Goal: Task Accomplishment & Management: Complete application form

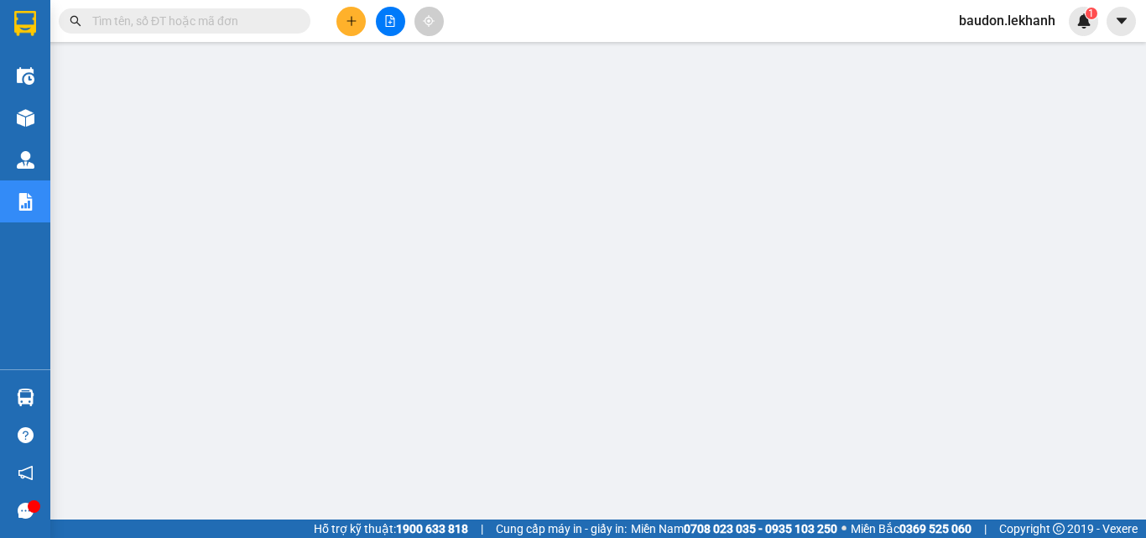
click at [346, 20] on icon "plus" at bounding box center [352, 21] width 12 height 12
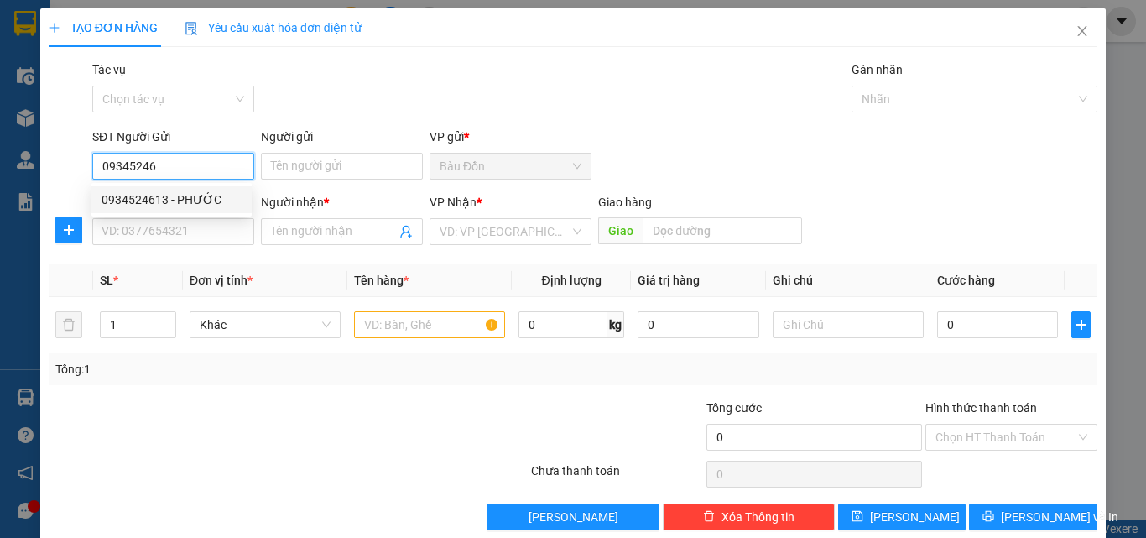
click at [158, 208] on div "0934524613 - PHƯỚC" at bounding box center [172, 199] width 140 height 18
type input "0934524613"
type input "PHƯỚC"
type input "0903022319"
type input "LOAN"
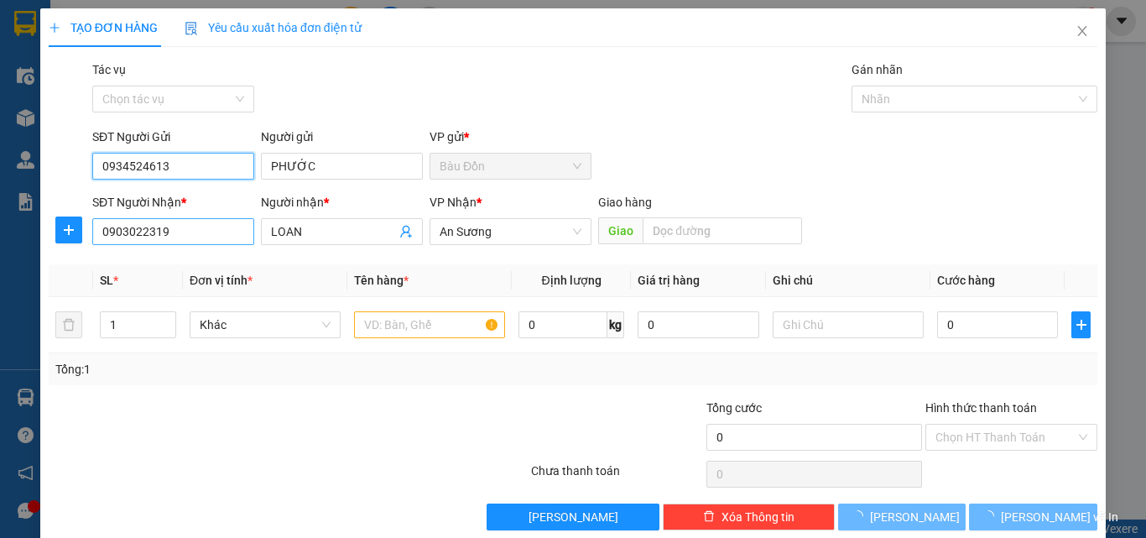
type input "0934524613"
click at [189, 237] on input "0903022319" at bounding box center [173, 231] width 162 height 27
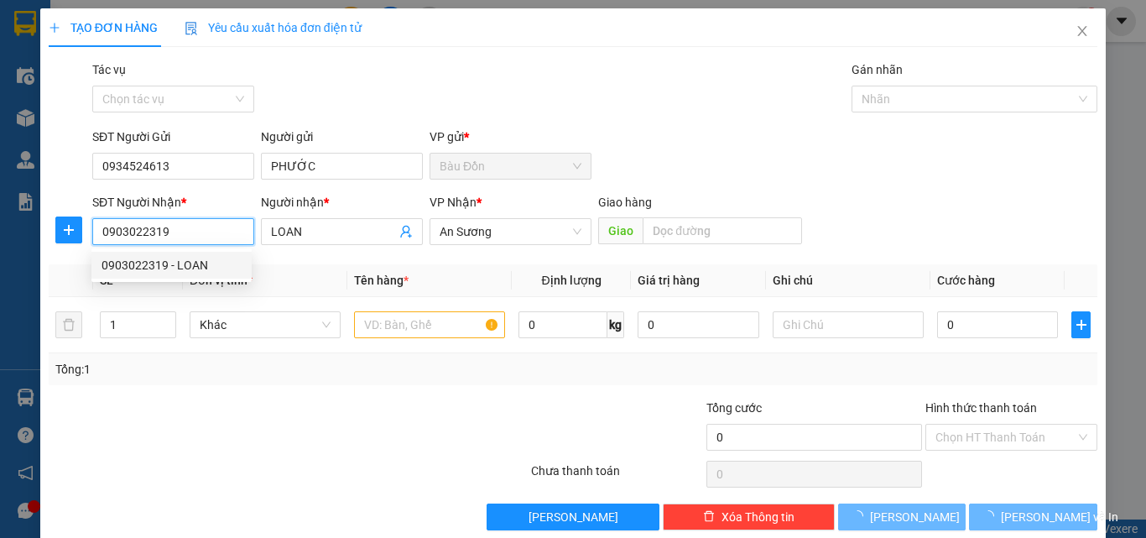
drag, startPoint x: 170, startPoint y: 221, endPoint x: 0, endPoint y: 236, distance: 170.9
click at [0, 237] on div "TẠO ĐƠN HÀNG Yêu cầu xuất hóa đơn điện tử Transit Pickup Surcharge Ids Transit …" at bounding box center [573, 269] width 1146 height 538
type input "00"
type input "40.000"
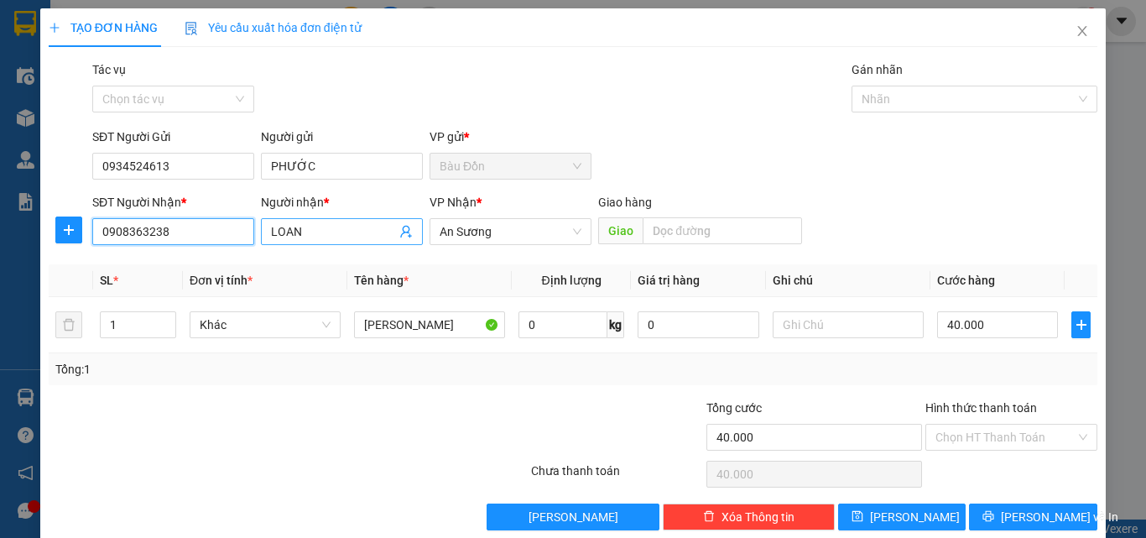
type input "0908363238"
drag, startPoint x: 336, startPoint y: 242, endPoint x: 250, endPoint y: 252, distance: 86.1
click at [250, 252] on div "Transit Pickup Surcharge Ids Transit Deliver Surcharge Ids Transit Deliver Surc…" at bounding box center [573, 295] width 1049 height 470
drag, startPoint x: 305, startPoint y: 230, endPoint x: 259, endPoint y: 237, distance: 45.8
click at [261, 237] on span "LOAN" at bounding box center [342, 231] width 162 height 27
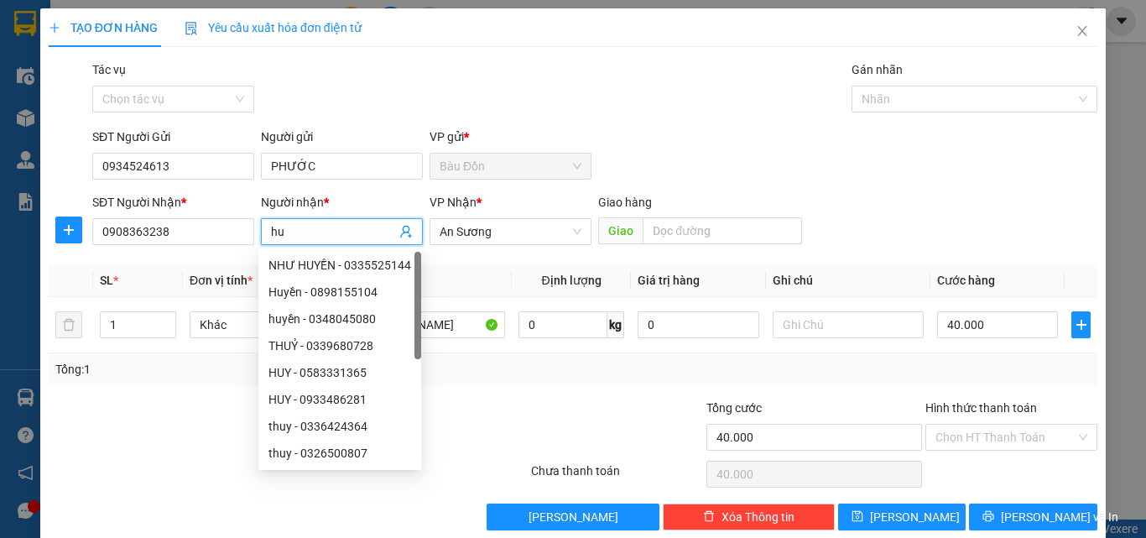
type input "h"
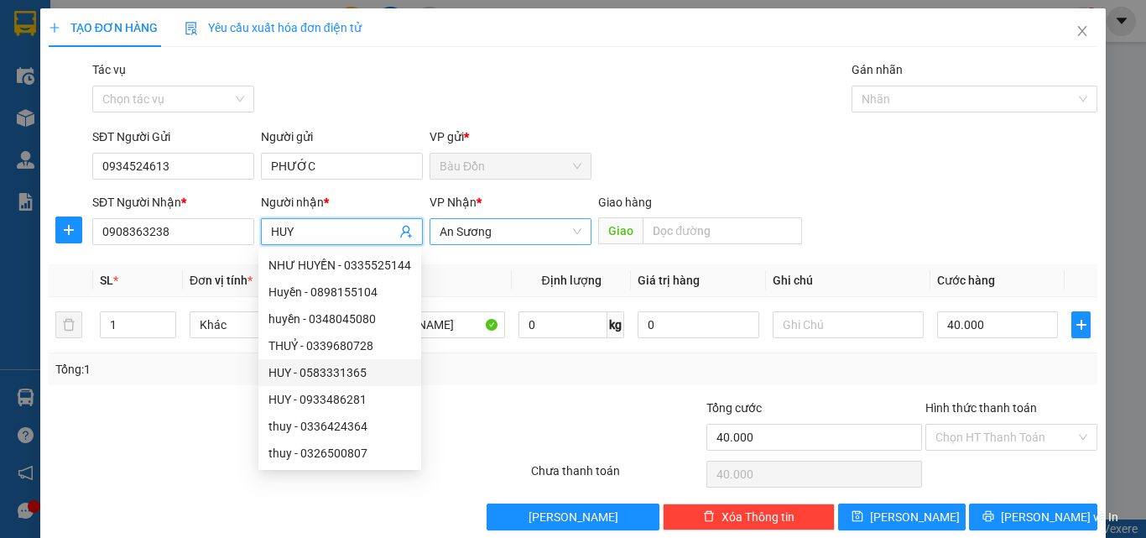
click at [487, 230] on span "An Sương" at bounding box center [511, 231] width 142 height 25
type input "HUY"
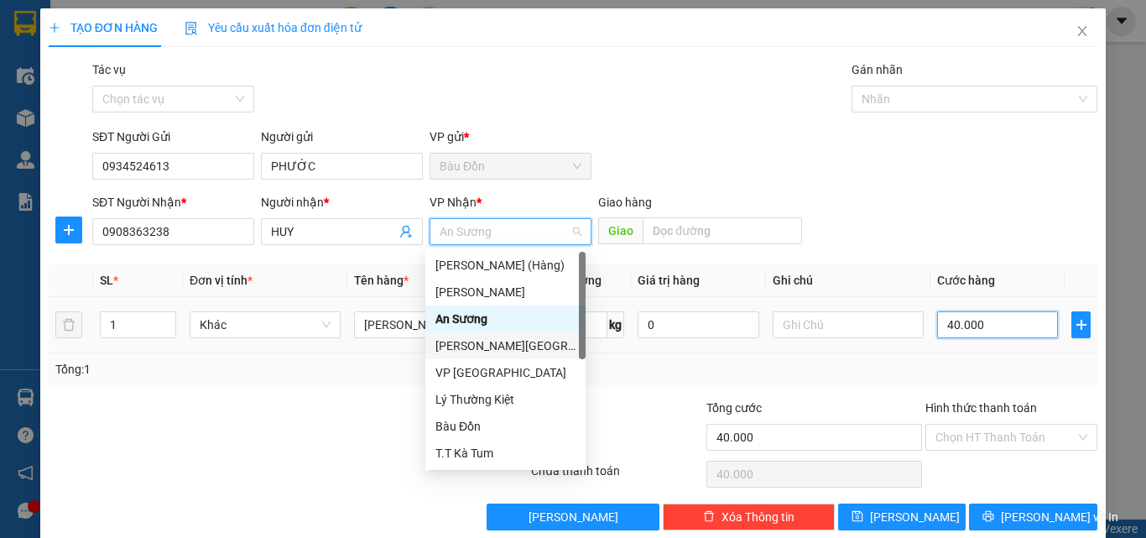
click at [961, 319] on input "40.000" at bounding box center [997, 324] width 121 height 27
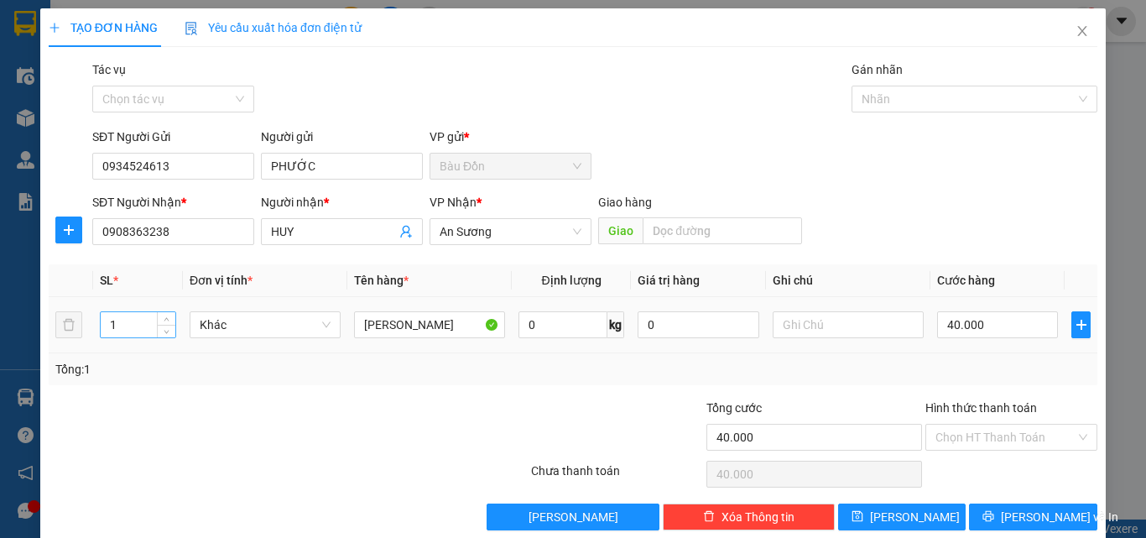
click at [133, 330] on input "1" at bounding box center [138, 324] width 75 height 25
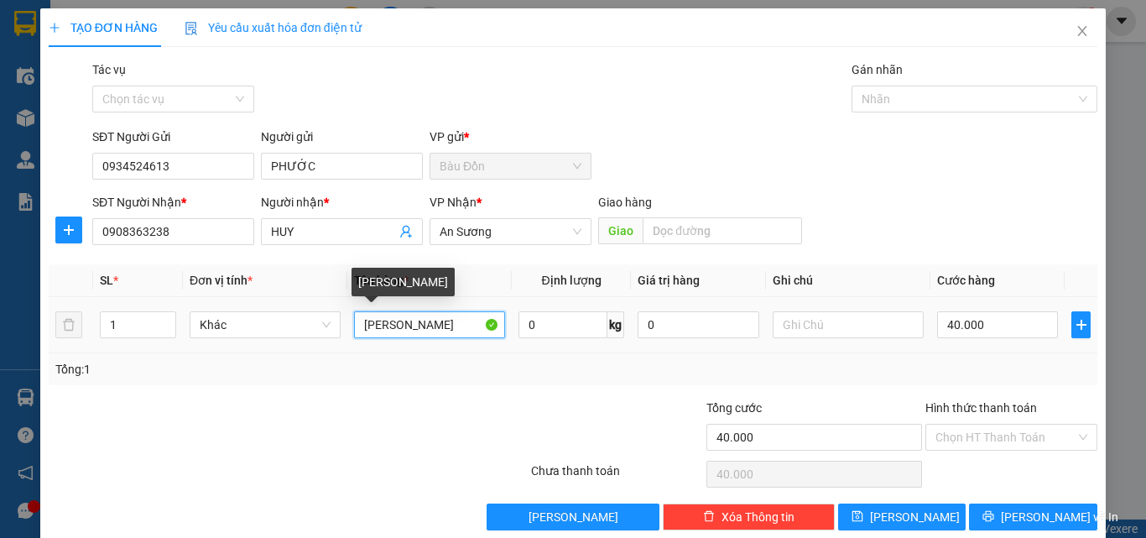
click at [383, 321] on input "[PERSON_NAME]" at bounding box center [429, 324] width 151 height 27
drag, startPoint x: 412, startPoint y: 321, endPoint x: 305, endPoint y: 330, distance: 106.9
click at [305, 330] on tr "1 Khác BAO SẦU 0 kg 0 40.000" at bounding box center [573, 325] width 1049 height 56
type input "CON CHIM"
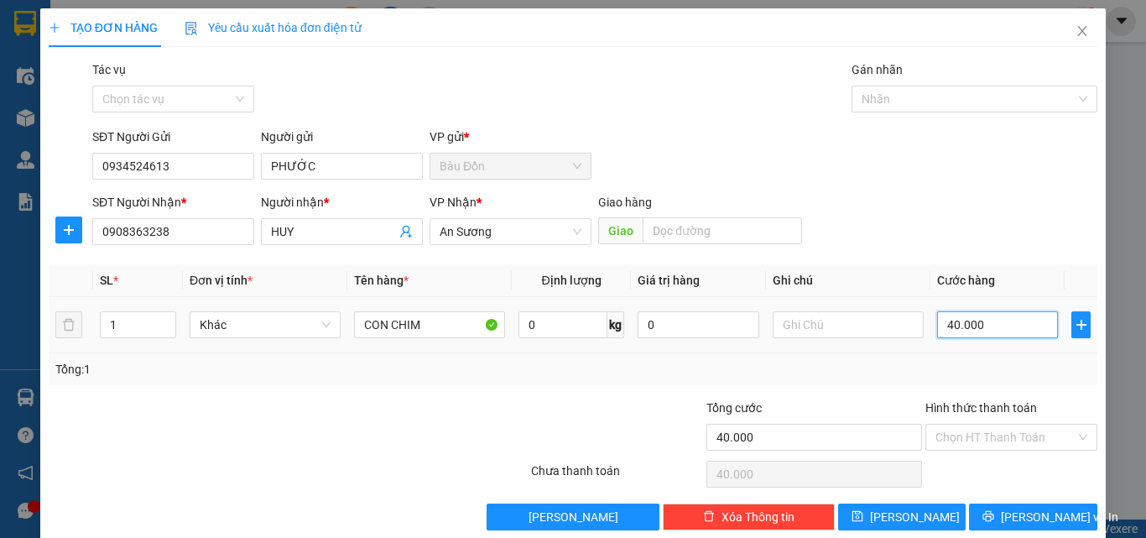
click at [939, 326] on input "40.000" at bounding box center [997, 324] width 121 height 27
type input "1"
type input "10"
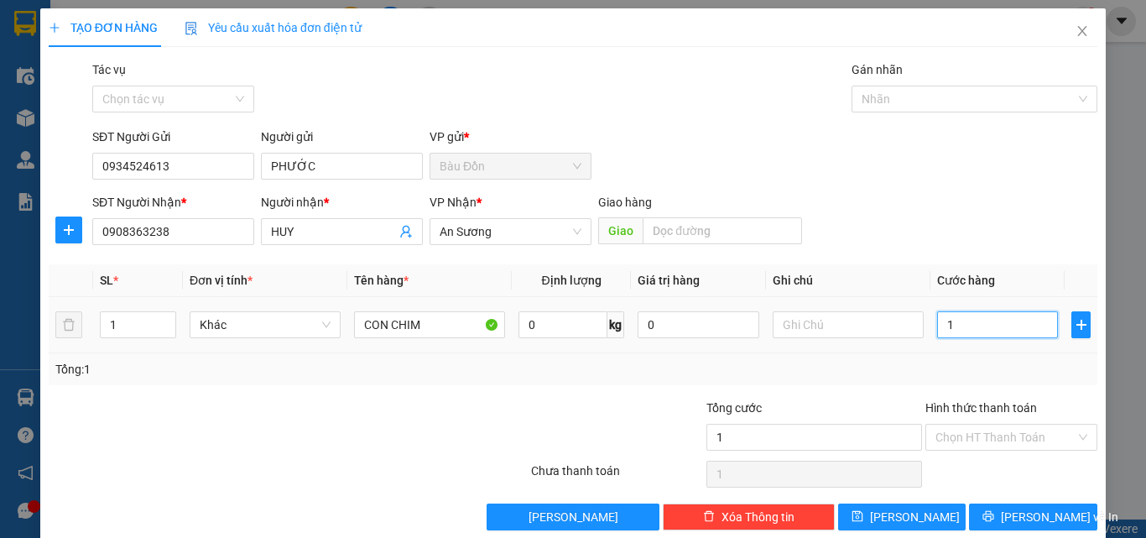
type input "10"
type input "100"
type input "1.000"
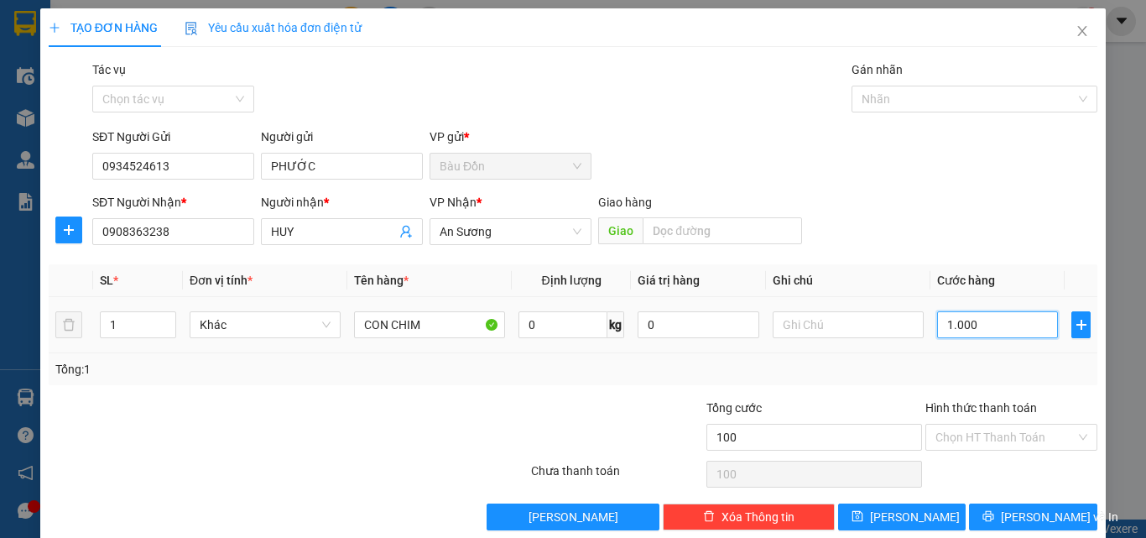
type input "1.000"
type input "10.000"
type input "100.000"
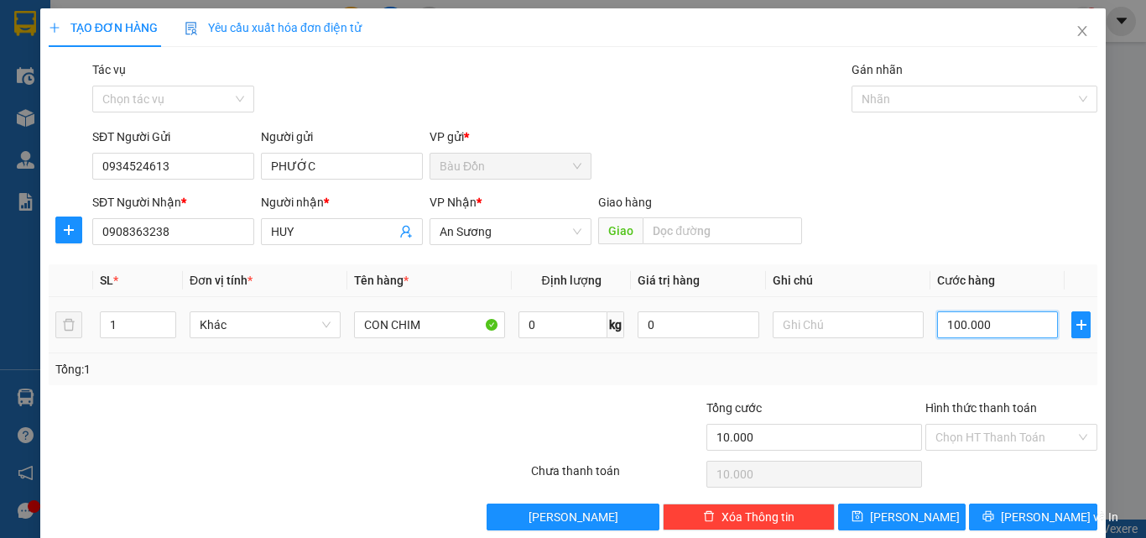
type input "100.000"
click at [873, 326] on input "text" at bounding box center [848, 324] width 151 height 27
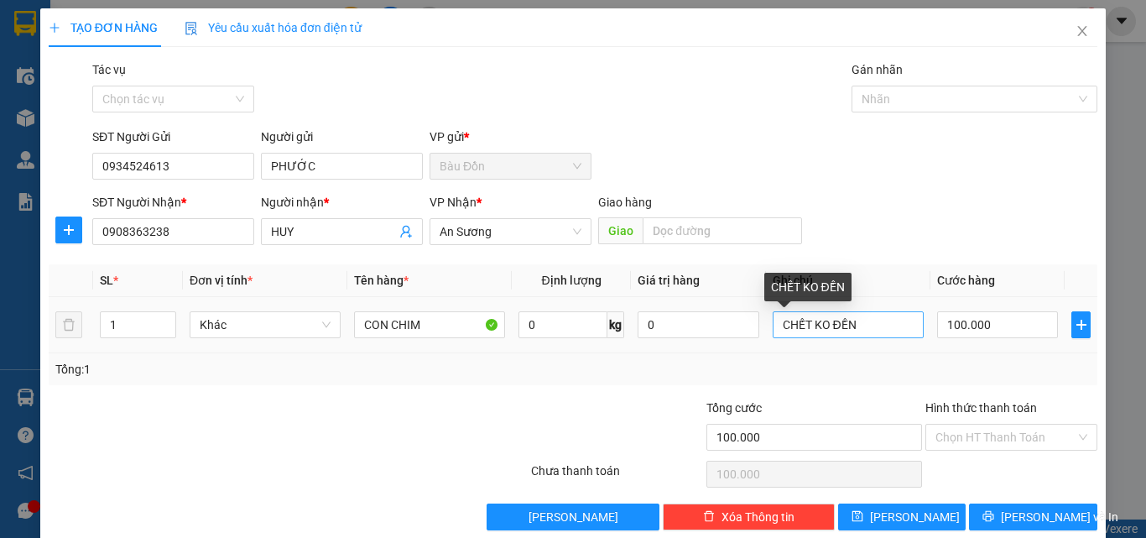
drag, startPoint x: 819, startPoint y: 312, endPoint x: 815, endPoint y: 326, distance: 14.1
click at [817, 320] on div "Transit Pickup Surcharge Ids Transit Deliver Surcharge Ids Transit Deliver Surc…" at bounding box center [573, 295] width 1049 height 470
click at [822, 328] on input "CHẾT KO ĐỀN" at bounding box center [848, 324] width 151 height 27
click at [816, 326] on input "CHẾT KO ĐỀN" at bounding box center [848, 324] width 151 height 27
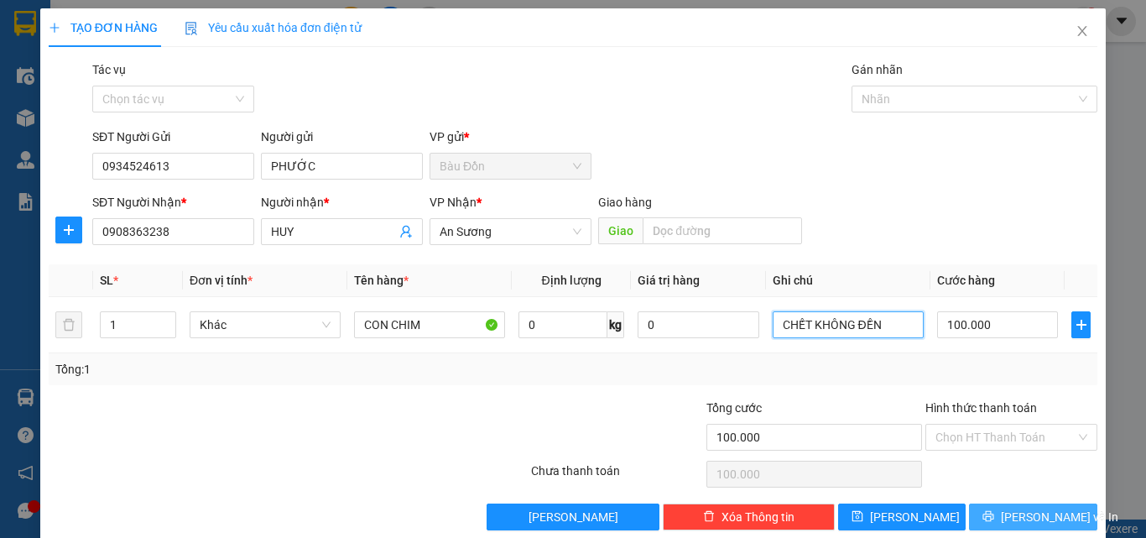
type input "CHẾT KHÔNG ĐỀN"
click at [1019, 514] on span "[PERSON_NAME] và In" at bounding box center [1059, 517] width 117 height 18
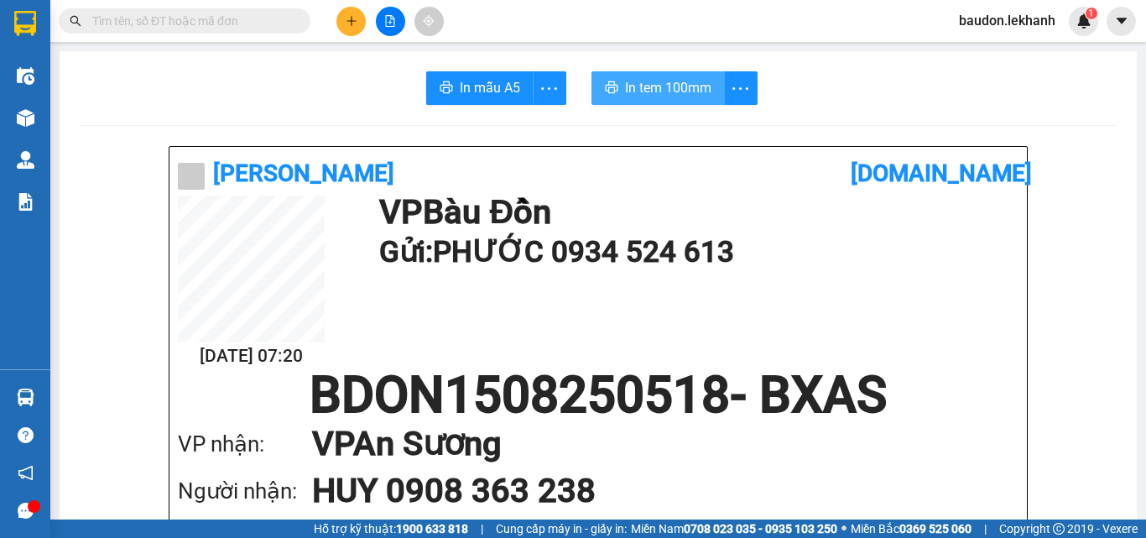
click at [668, 94] on span "In tem 100mm" at bounding box center [668, 87] width 86 height 21
click at [591, 71] on button "In tem 100mm" at bounding box center [657, 88] width 133 height 34
